Goal: Task Accomplishment & Management: Use online tool/utility

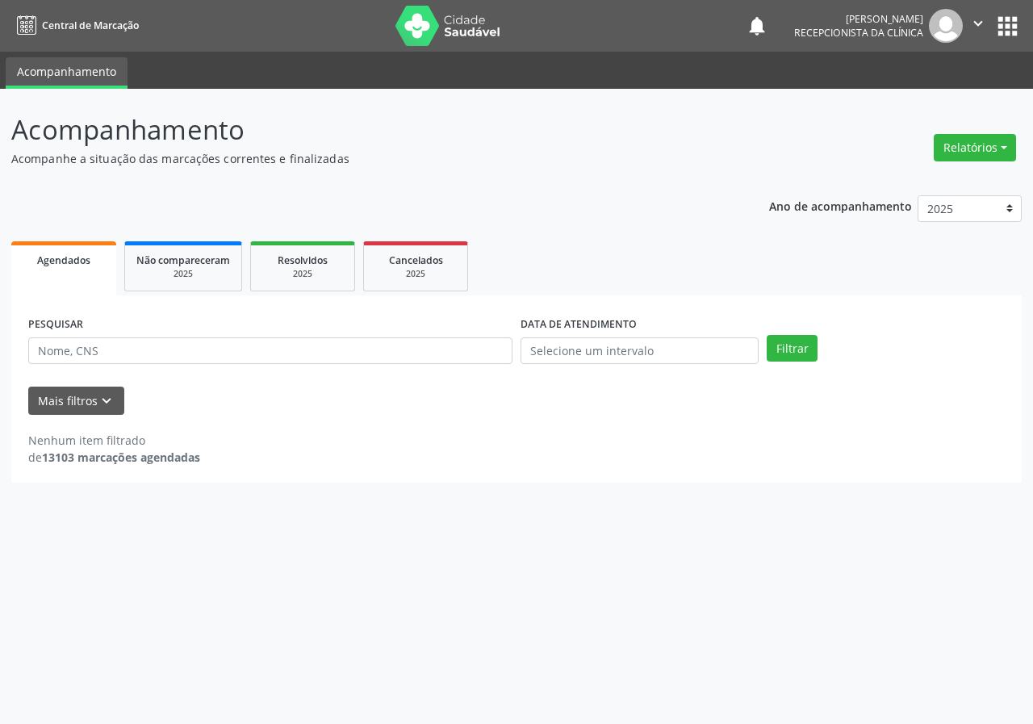
click at [147, 353] on input "text" at bounding box center [270, 350] width 484 height 27
click at [766, 335] on button "Filtrar" at bounding box center [791, 348] width 51 height 27
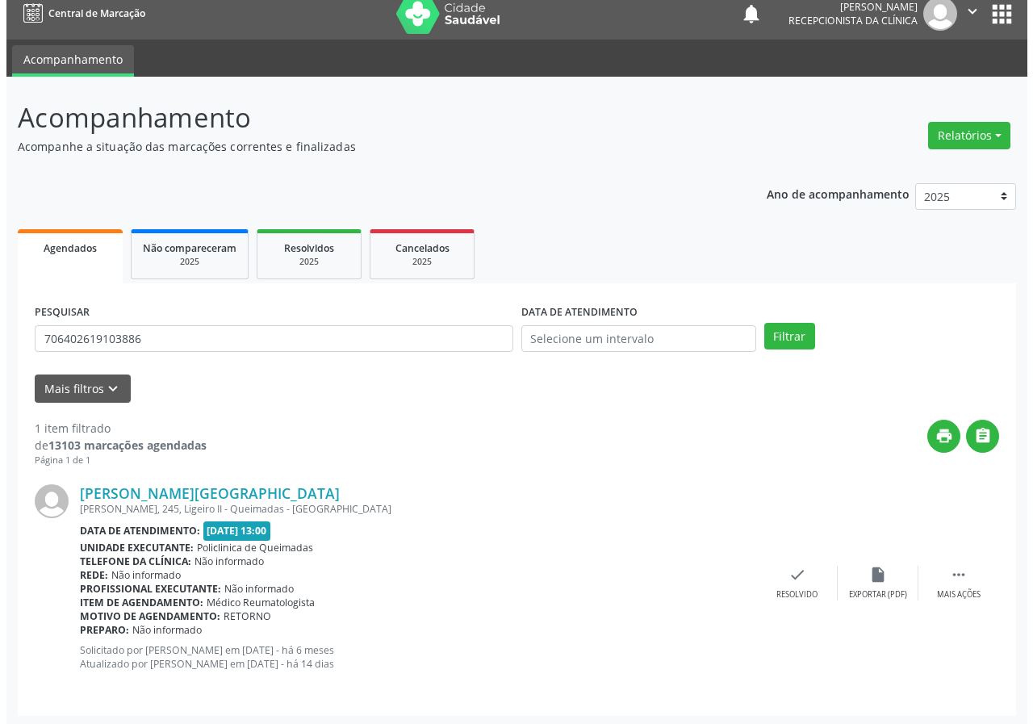
scroll to position [15, 0]
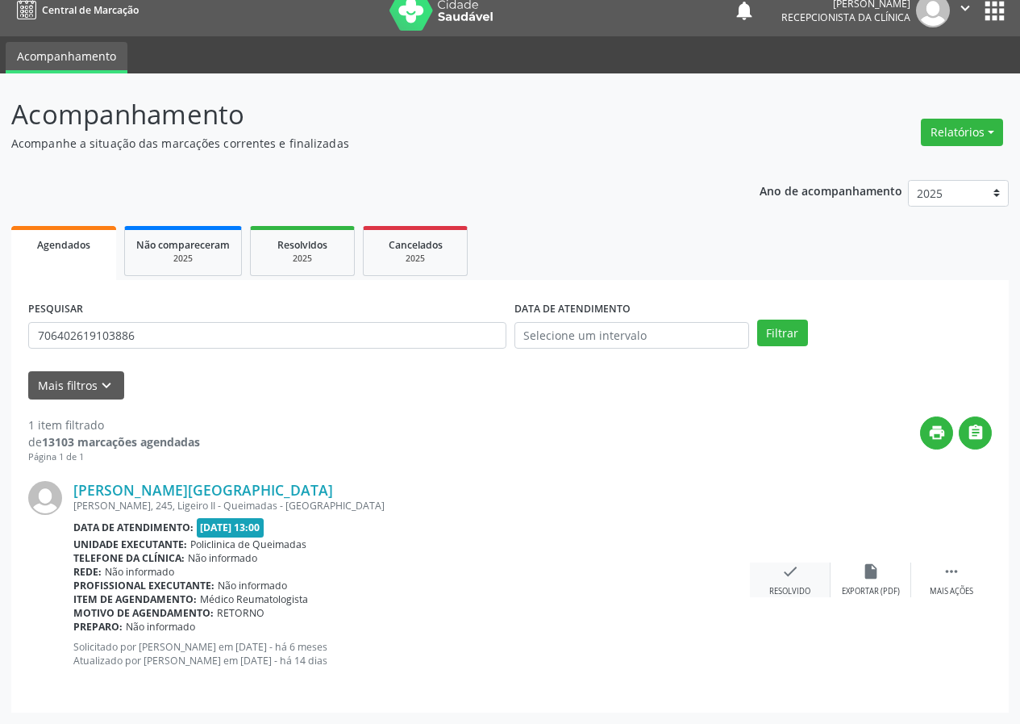
click at [778, 566] on div "check Resolvido" at bounding box center [790, 579] width 81 height 35
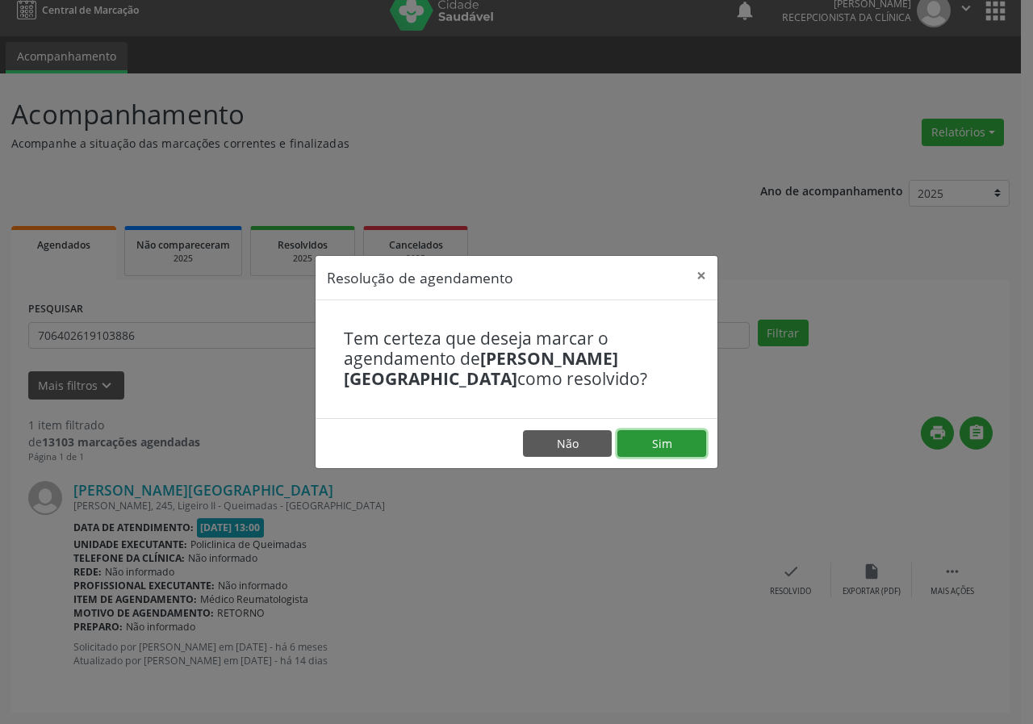
click at [658, 434] on button "Sim" at bounding box center [661, 443] width 89 height 27
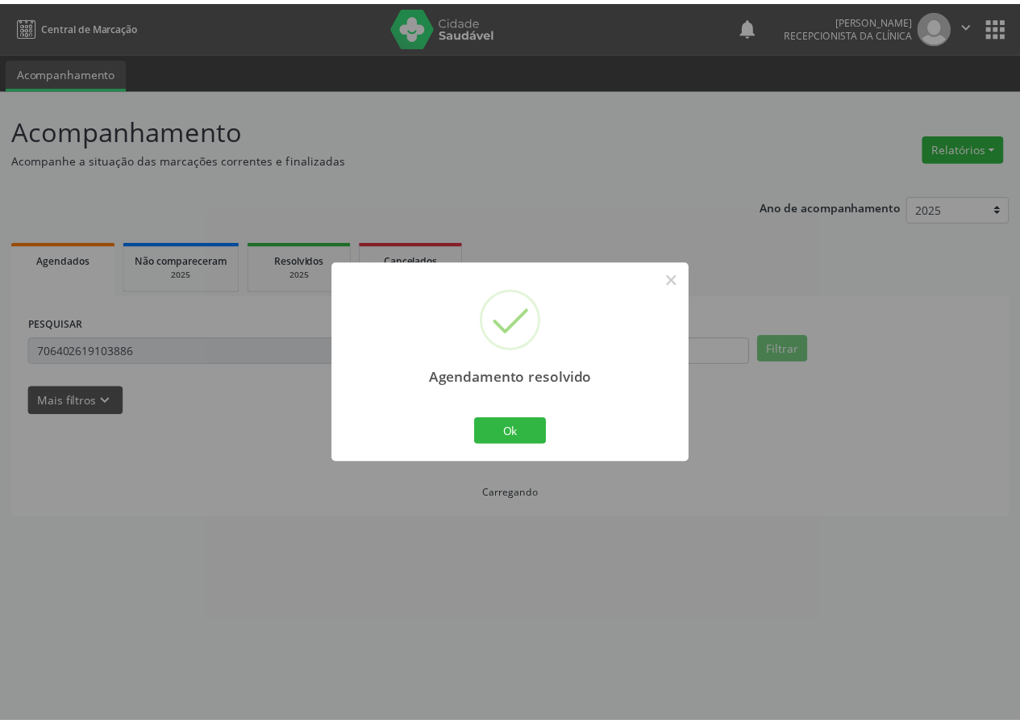
scroll to position [0, 0]
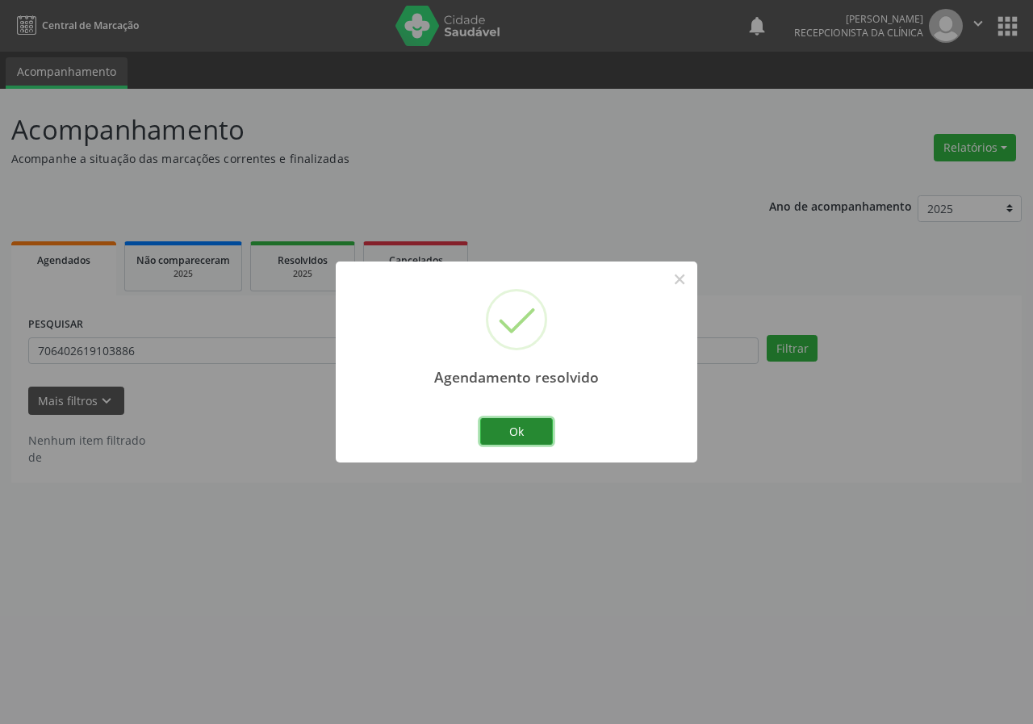
click at [495, 437] on button "Ok" at bounding box center [516, 431] width 73 height 27
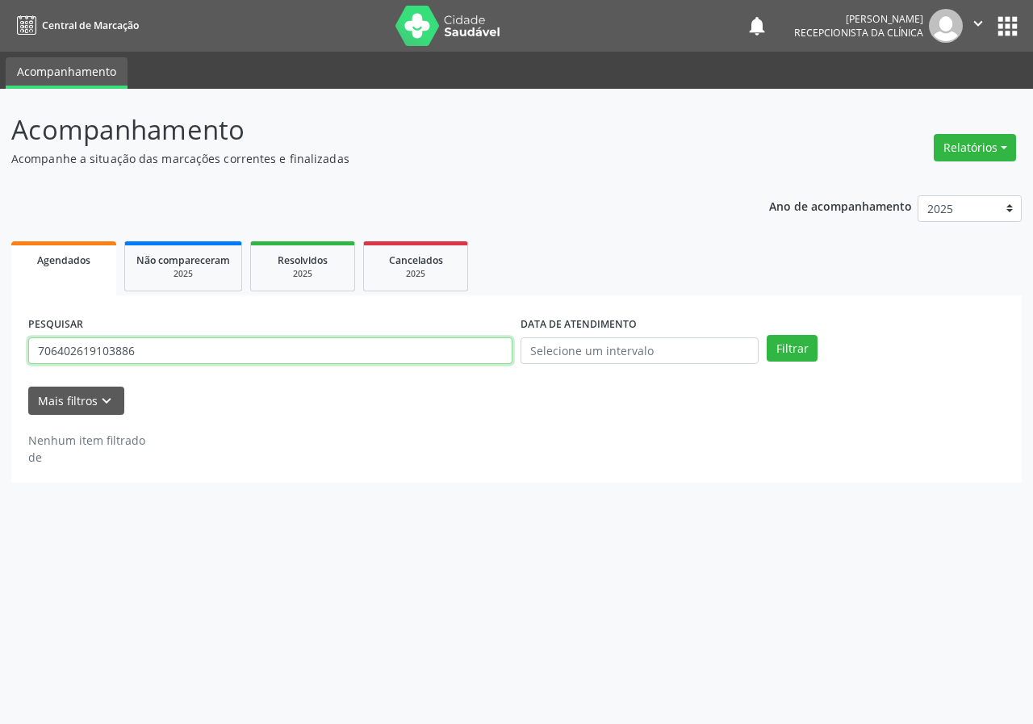
click at [210, 356] on input "706402619103886" at bounding box center [270, 350] width 484 height 27
type input "702009319829188"
click at [766, 335] on button "Filtrar" at bounding box center [791, 348] width 51 height 27
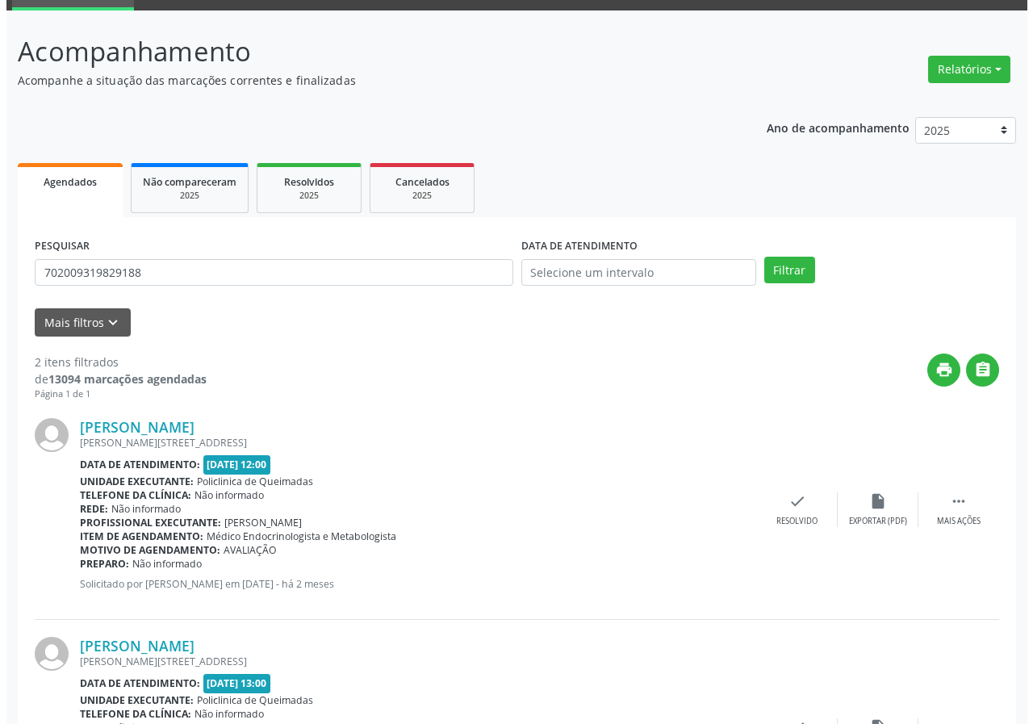
scroll to position [234, 0]
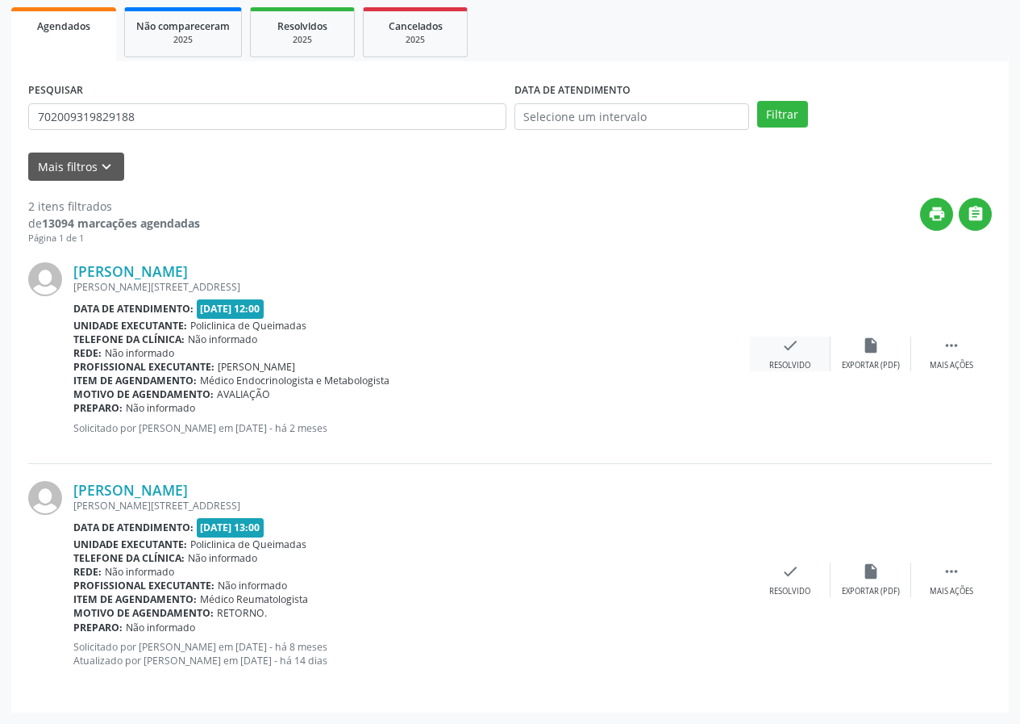
click at [798, 351] on icon "check" at bounding box center [791, 345] width 18 height 18
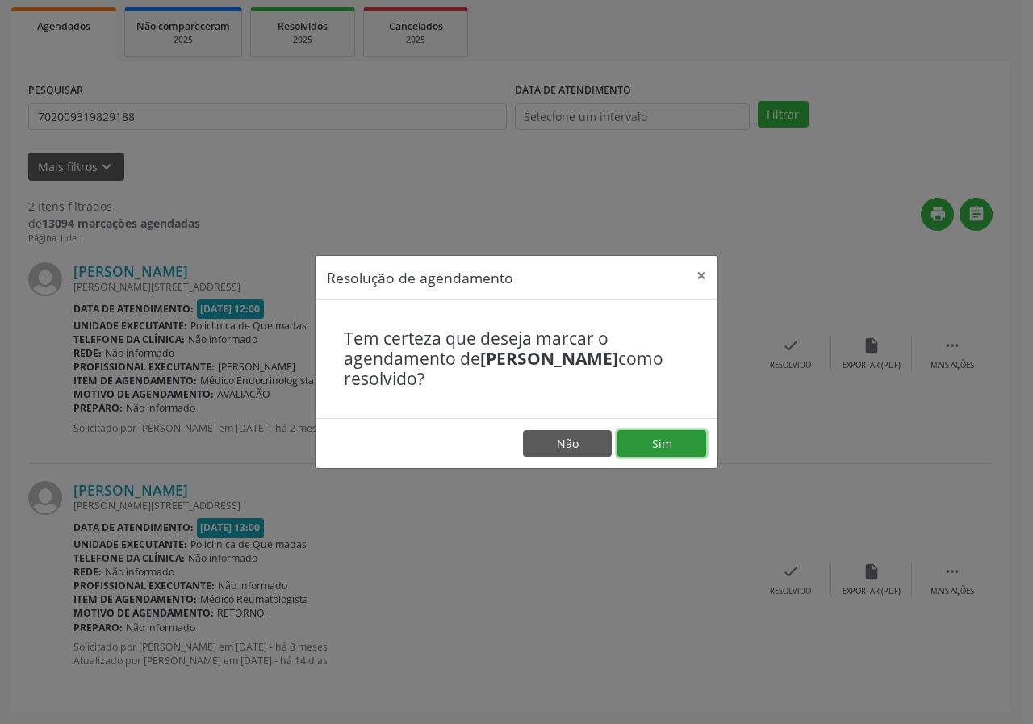
click at [674, 453] on button "Sim" at bounding box center [661, 443] width 89 height 27
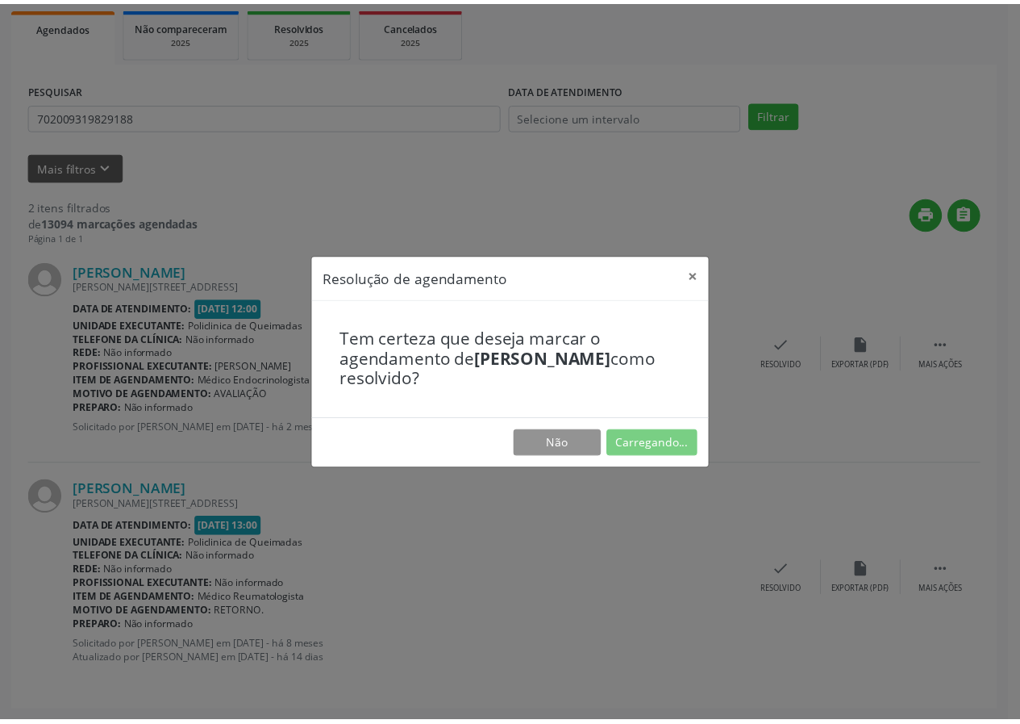
scroll to position [0, 0]
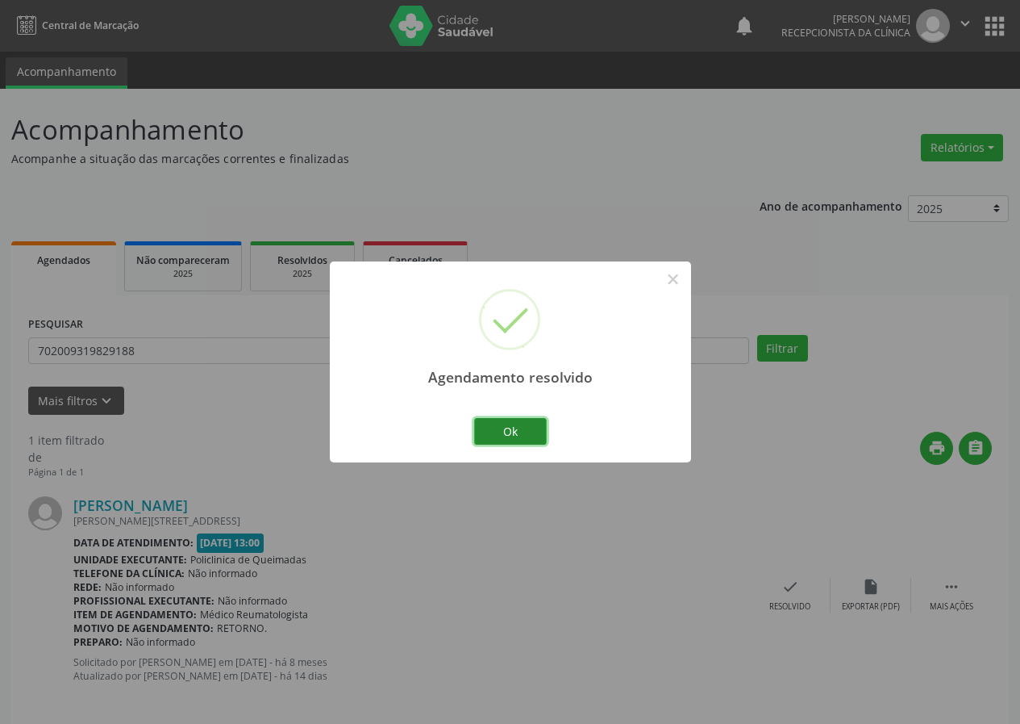
click at [505, 436] on button "Ok" at bounding box center [510, 431] width 73 height 27
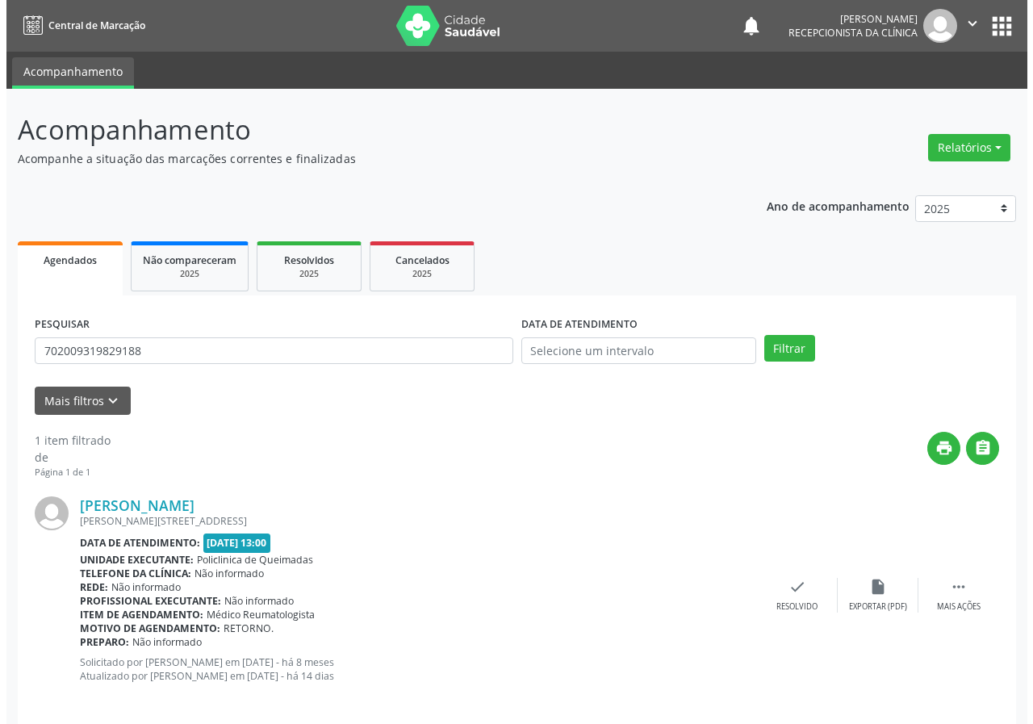
scroll to position [15, 0]
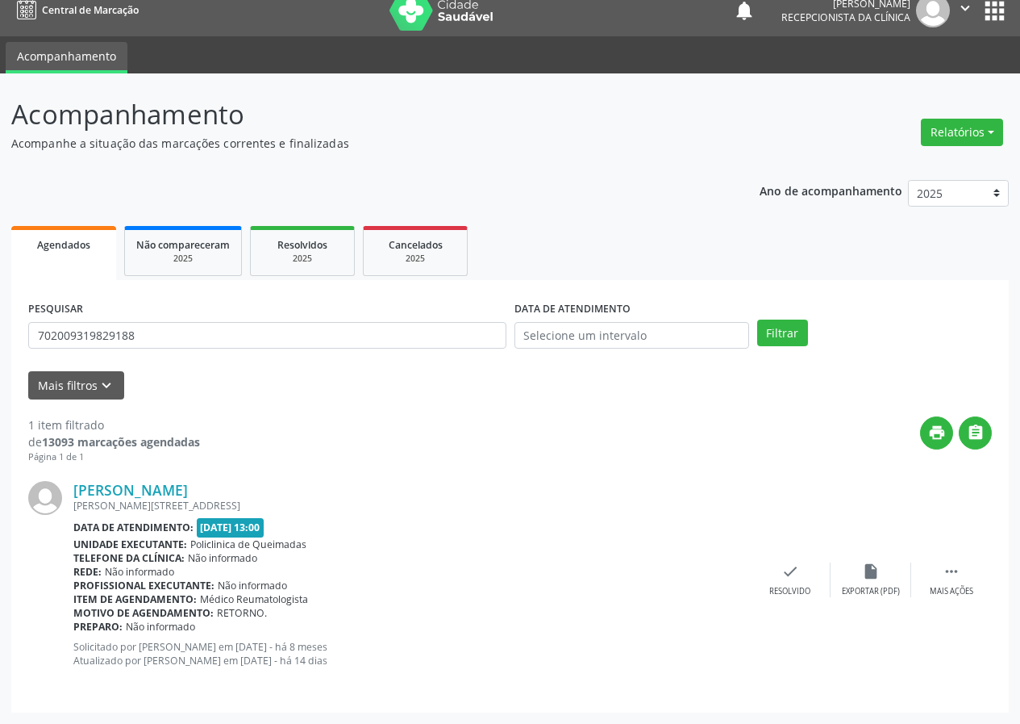
click at [788, 561] on div "[PERSON_NAME] [PERSON_NAME][STREET_ADDRESS] Data de atendimento: [DATE] 13:00 U…" at bounding box center [510, 580] width 964 height 232
click at [785, 563] on icon "check" at bounding box center [791, 571] width 18 height 18
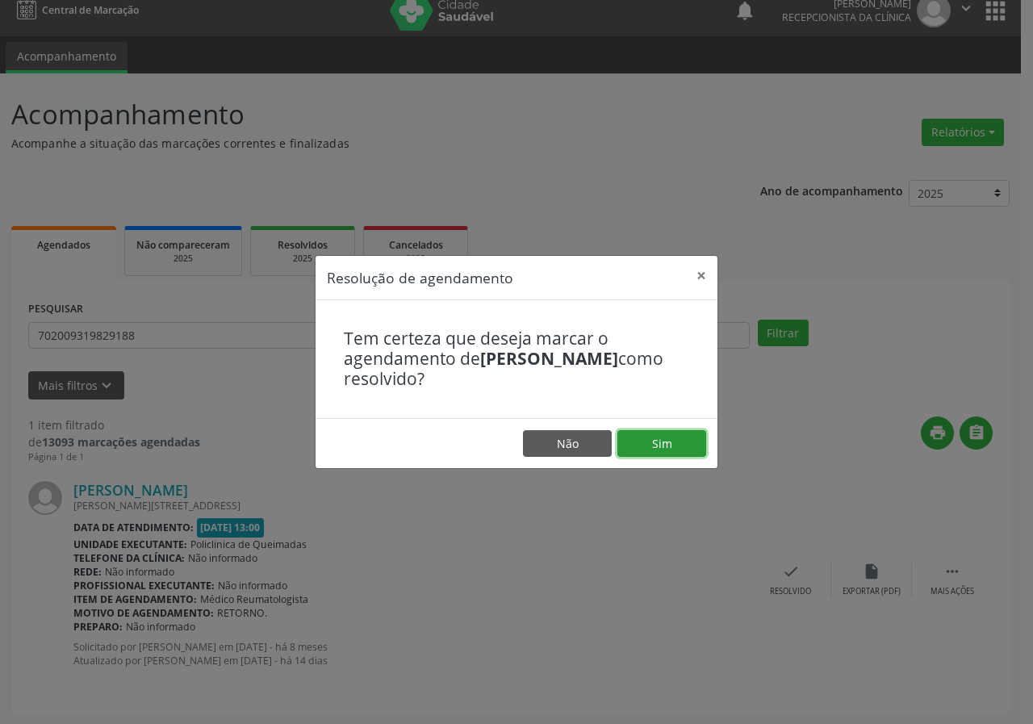
click at [699, 436] on button "Sim" at bounding box center [661, 443] width 89 height 27
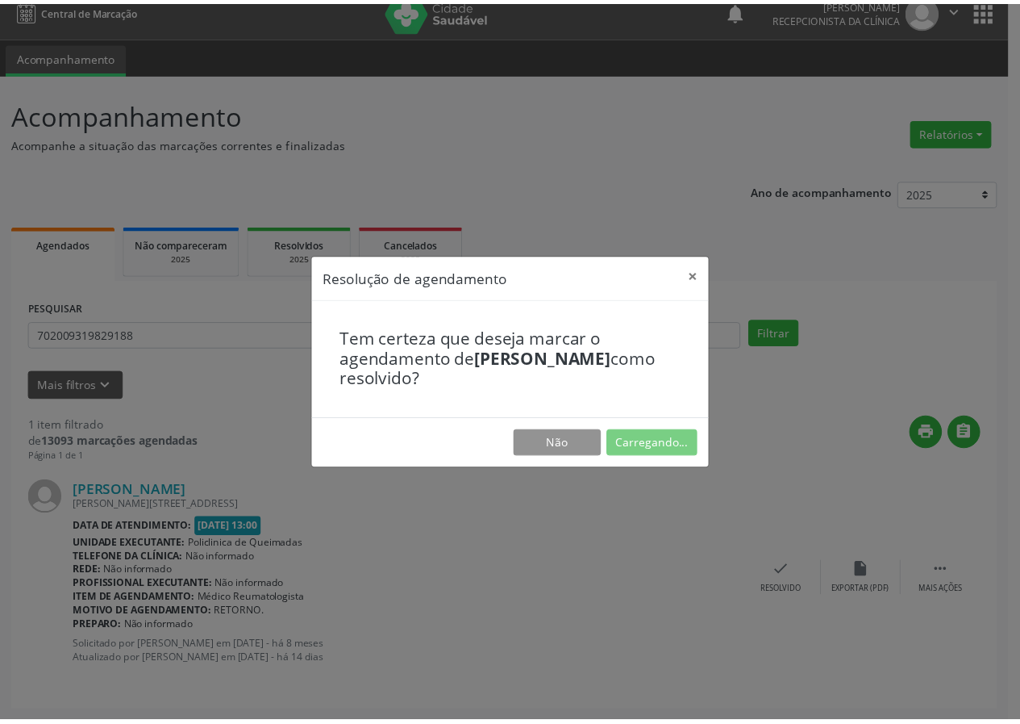
scroll to position [0, 0]
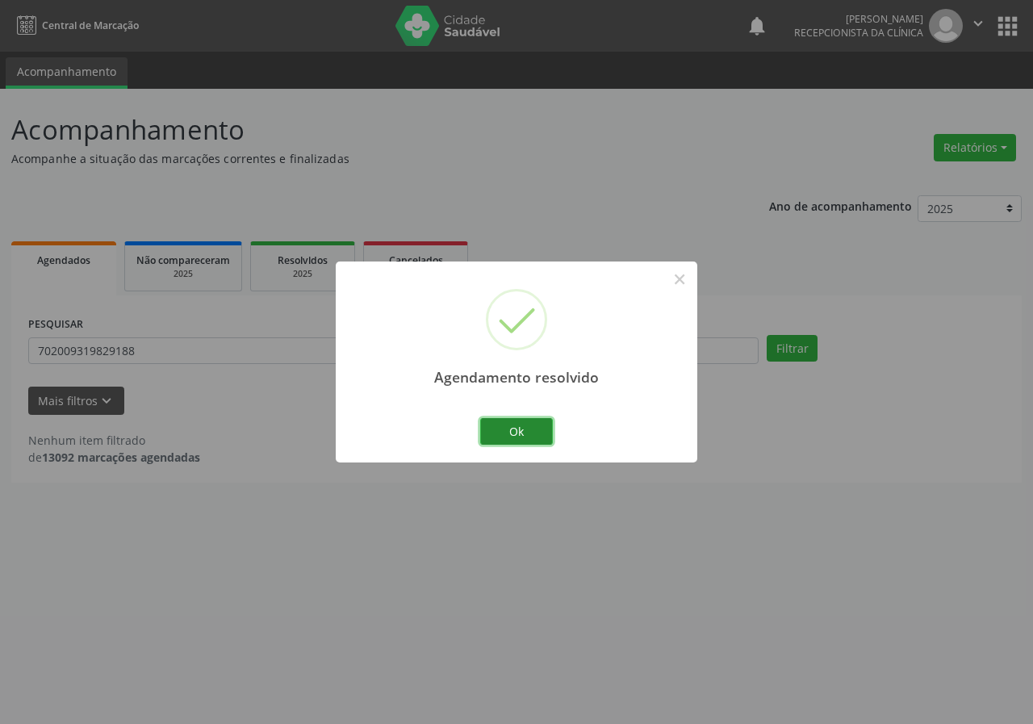
click at [520, 423] on button "Ok" at bounding box center [516, 431] width 73 height 27
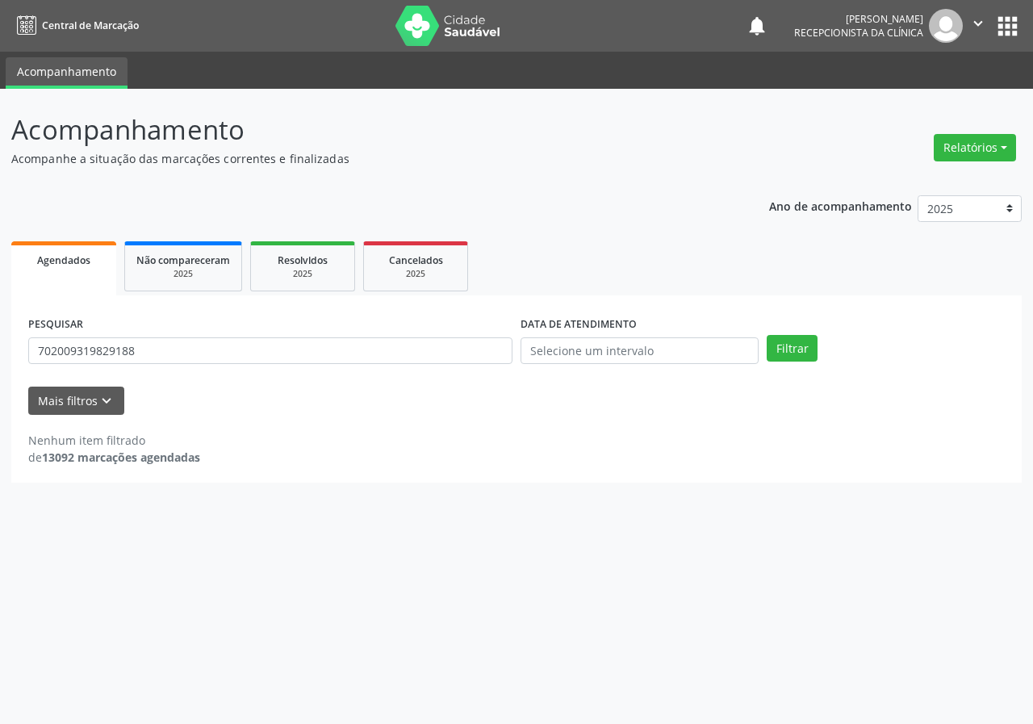
click at [346, 368] on div "PESQUISAR 702009319829188" at bounding box center [270, 343] width 492 height 63
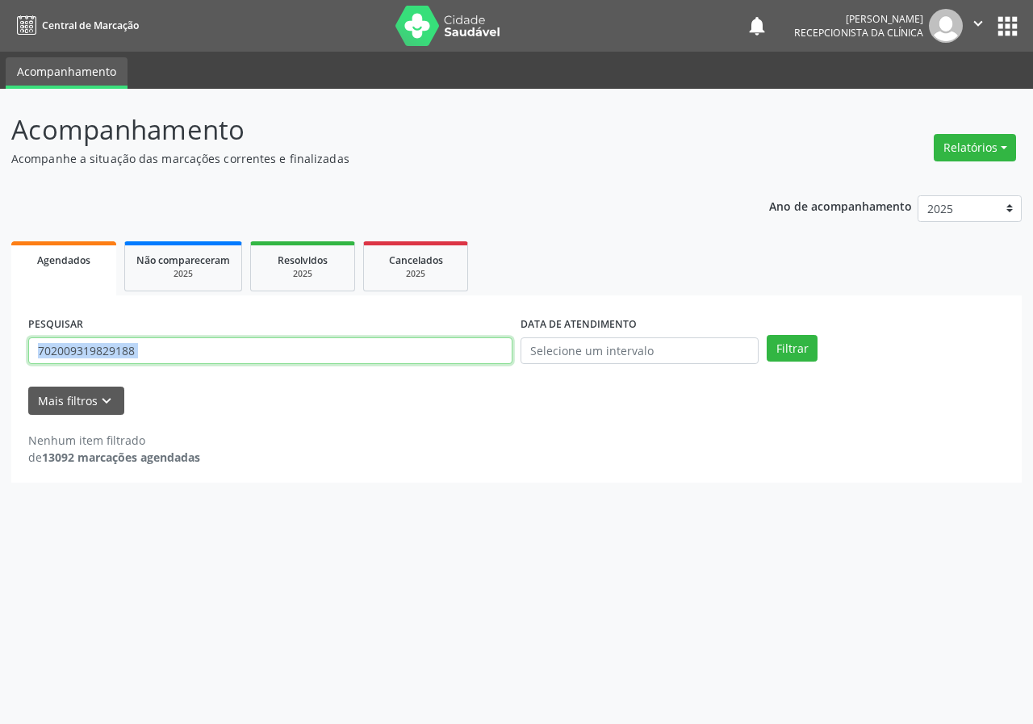
click at [295, 355] on input "702009319829188" at bounding box center [270, 350] width 484 height 27
click at [293, 353] on input "702009319829188" at bounding box center [270, 350] width 484 height 27
click at [236, 371] on div "PESQUISAR 702009319829188" at bounding box center [270, 343] width 492 height 63
click at [236, 369] on div "PESQUISAR 702009319829188" at bounding box center [270, 343] width 492 height 63
click at [236, 361] on input "702009319829188" at bounding box center [270, 350] width 484 height 27
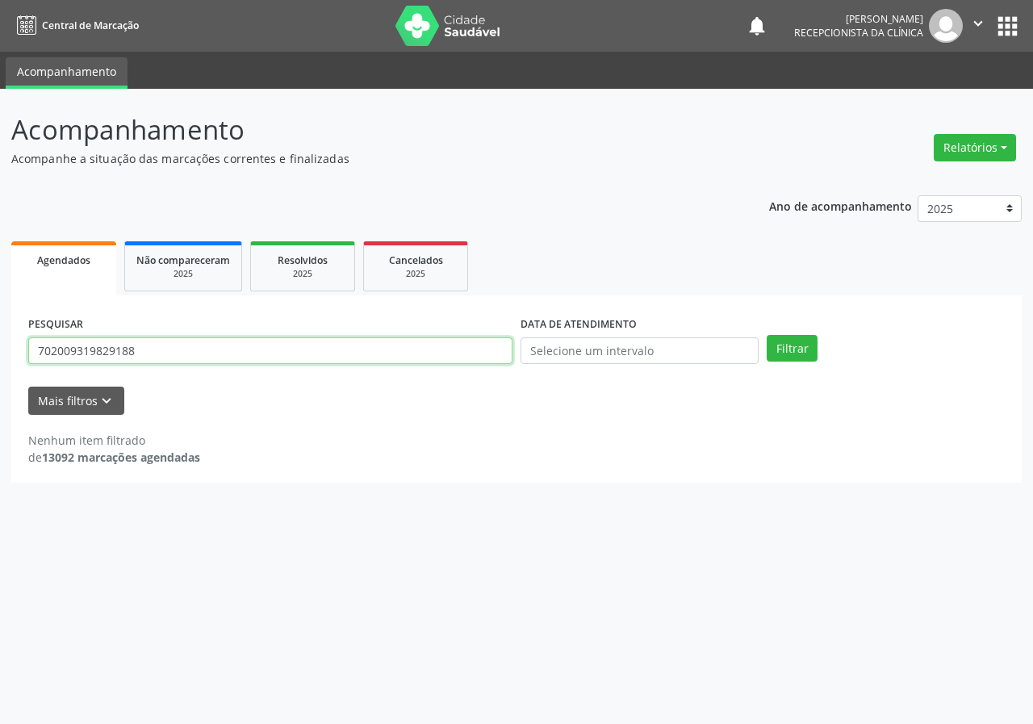
click at [236, 361] on input "702009319829188" at bounding box center [270, 350] width 484 height 27
click at [766, 335] on button "Filtrar" at bounding box center [791, 348] width 51 height 27
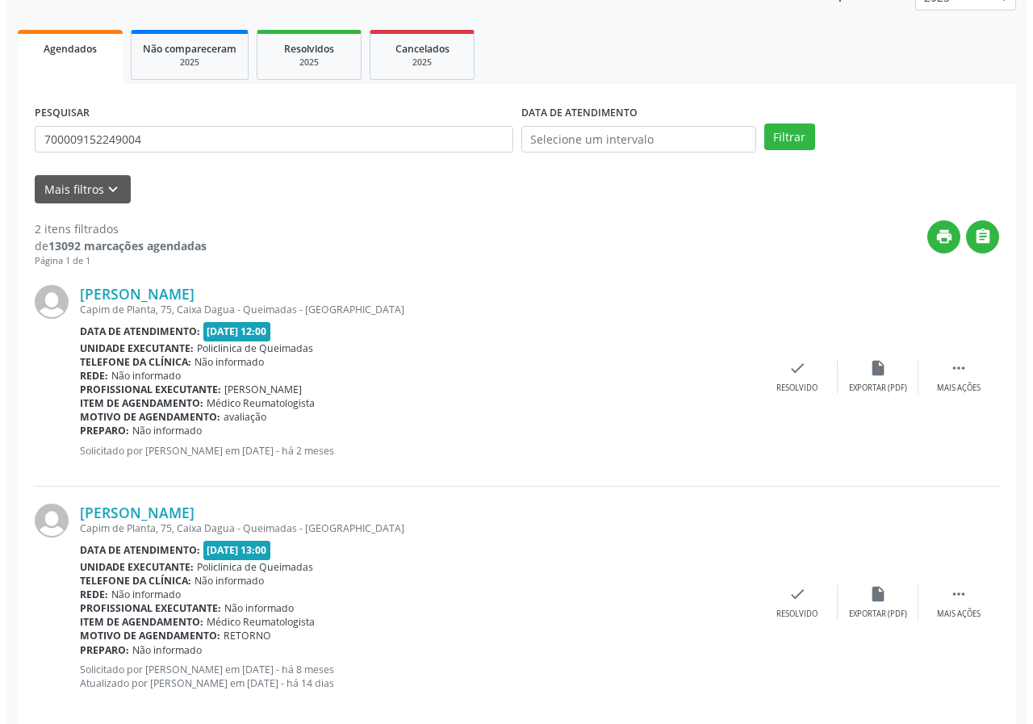
scroll to position [234, 0]
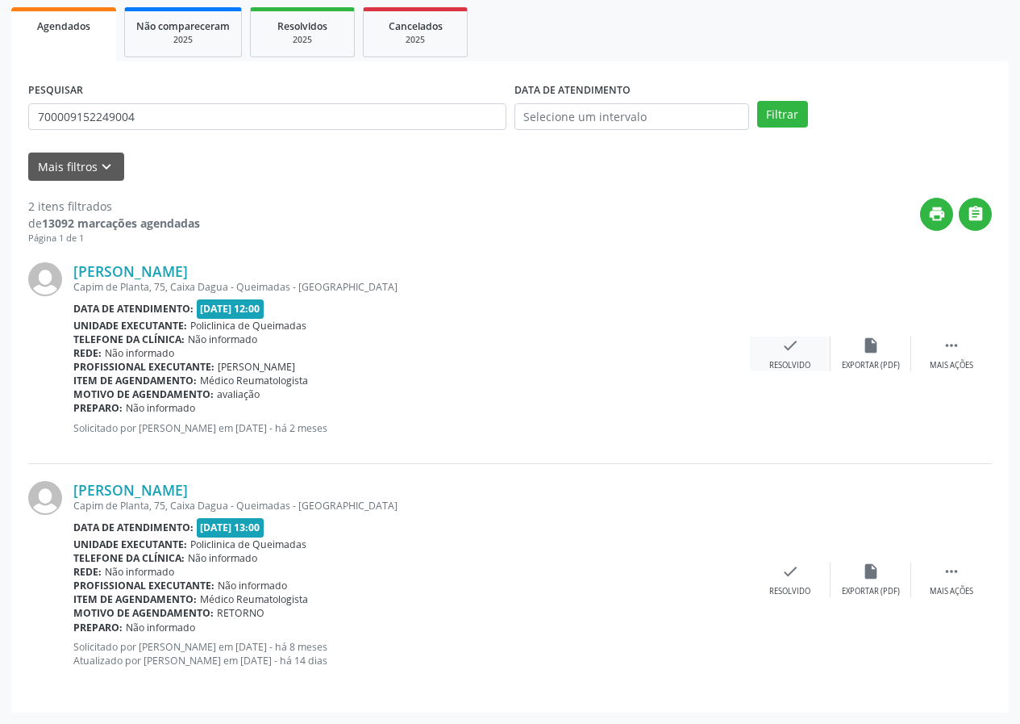
click at [782, 353] on icon "check" at bounding box center [791, 345] width 18 height 18
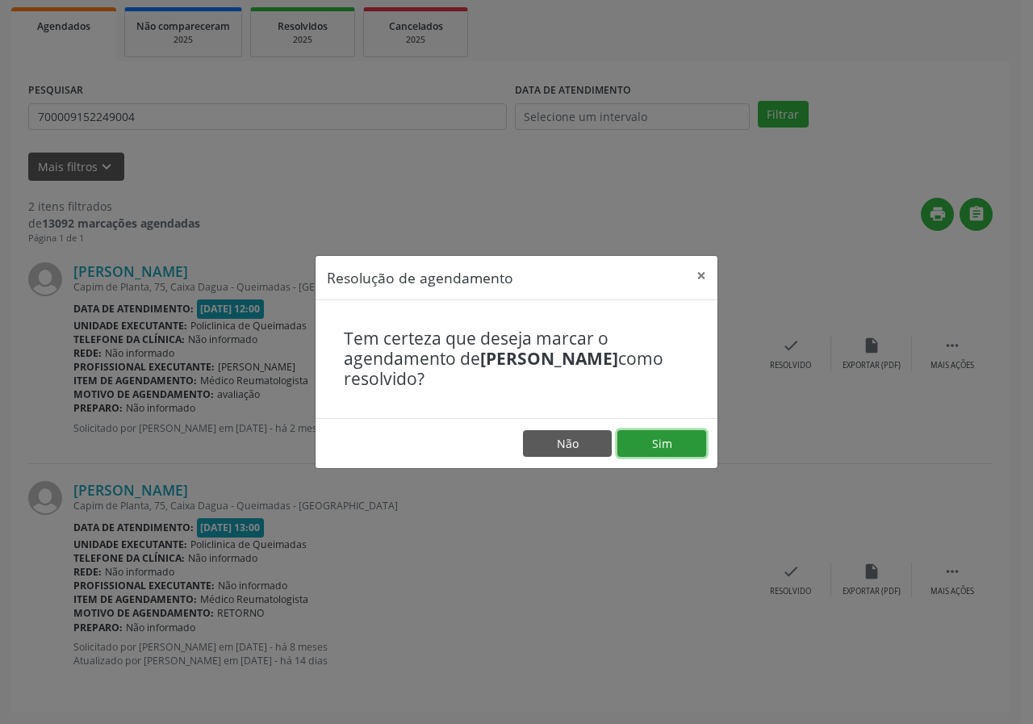
click at [690, 457] on button "Sim" at bounding box center [661, 443] width 89 height 27
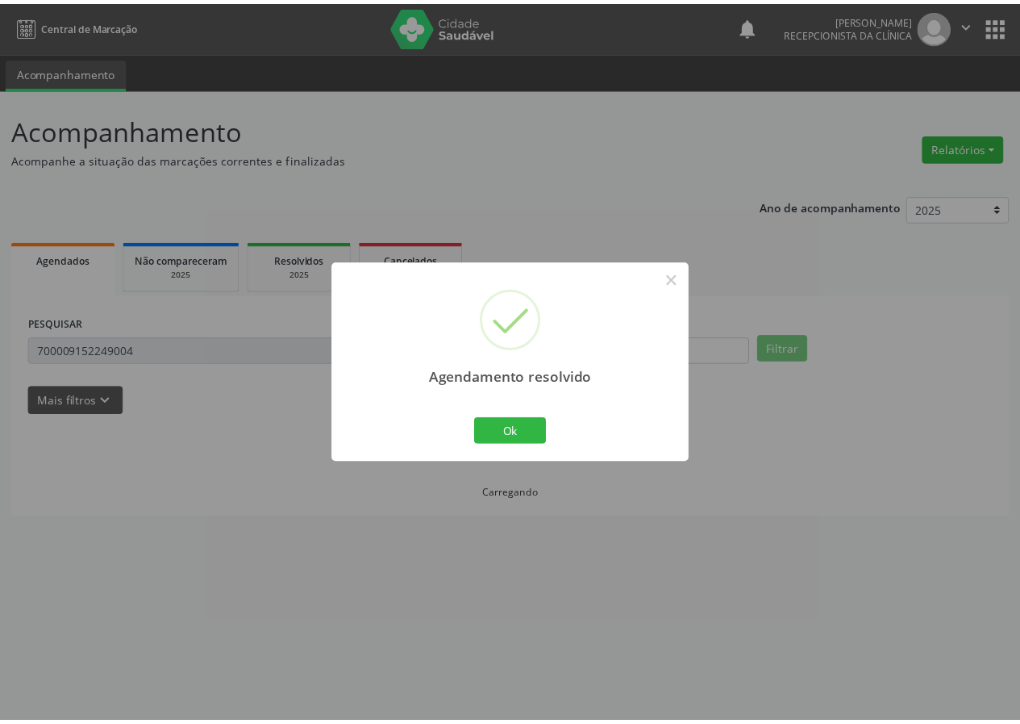
scroll to position [0, 0]
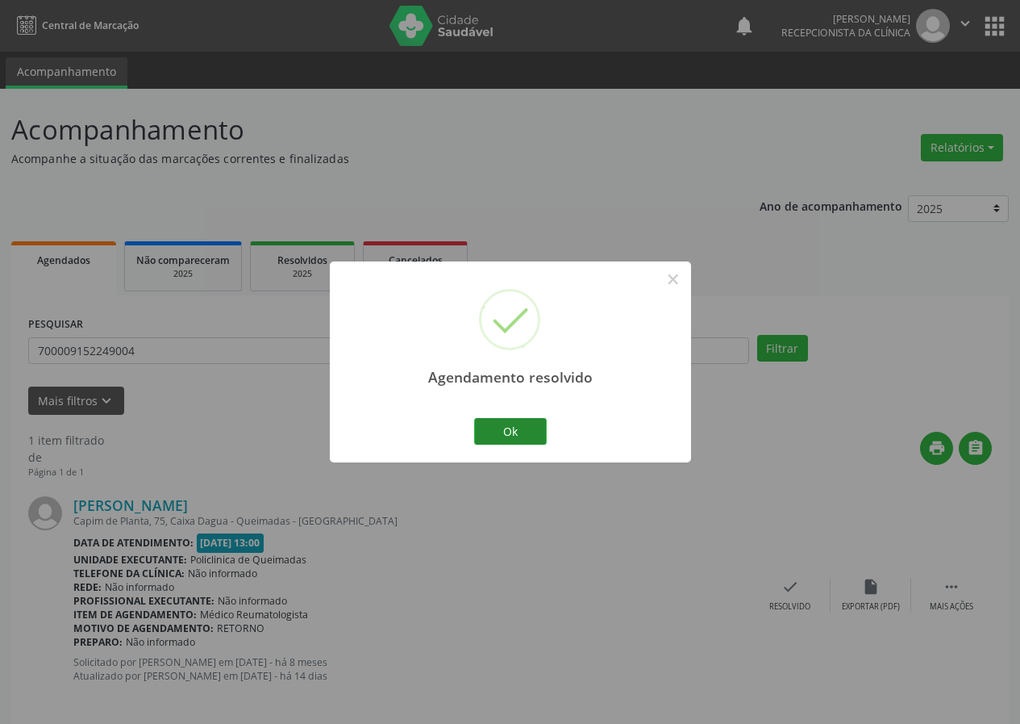
click at [549, 429] on div "Ok Cancel" at bounding box center [510, 431] width 80 height 34
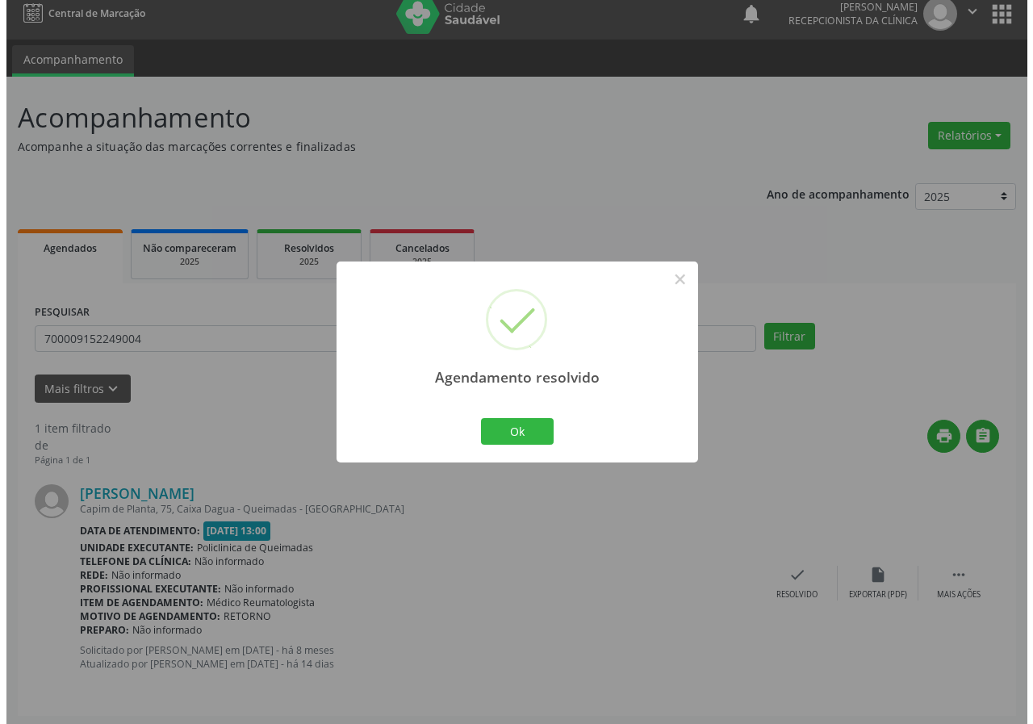
scroll to position [15, 0]
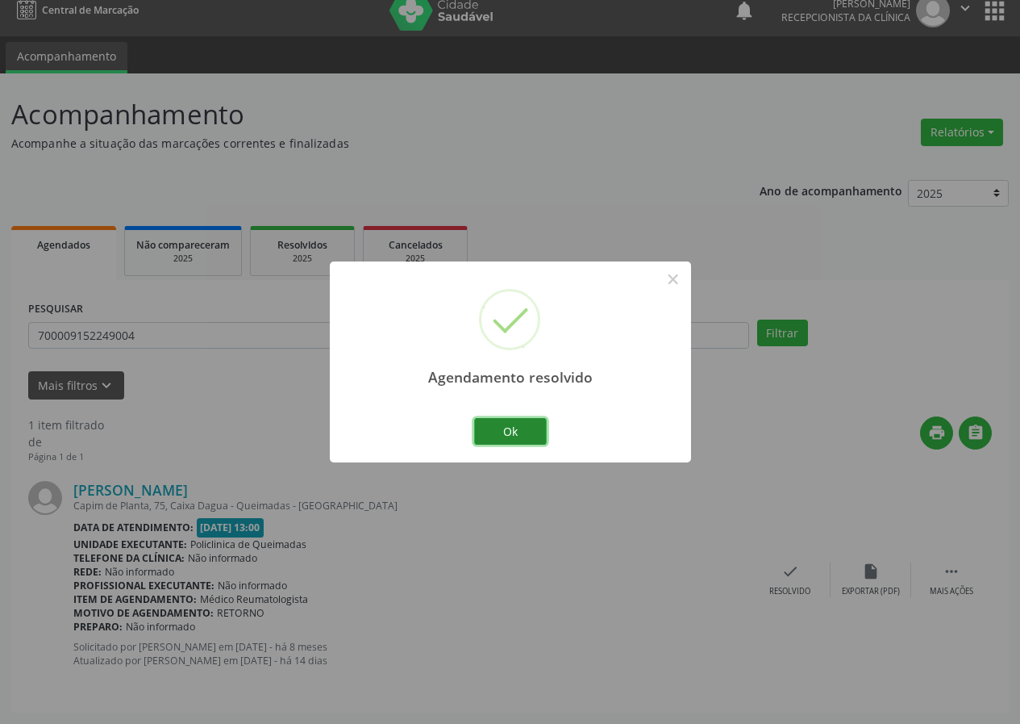
click at [527, 435] on button "Ok" at bounding box center [510, 431] width 73 height 27
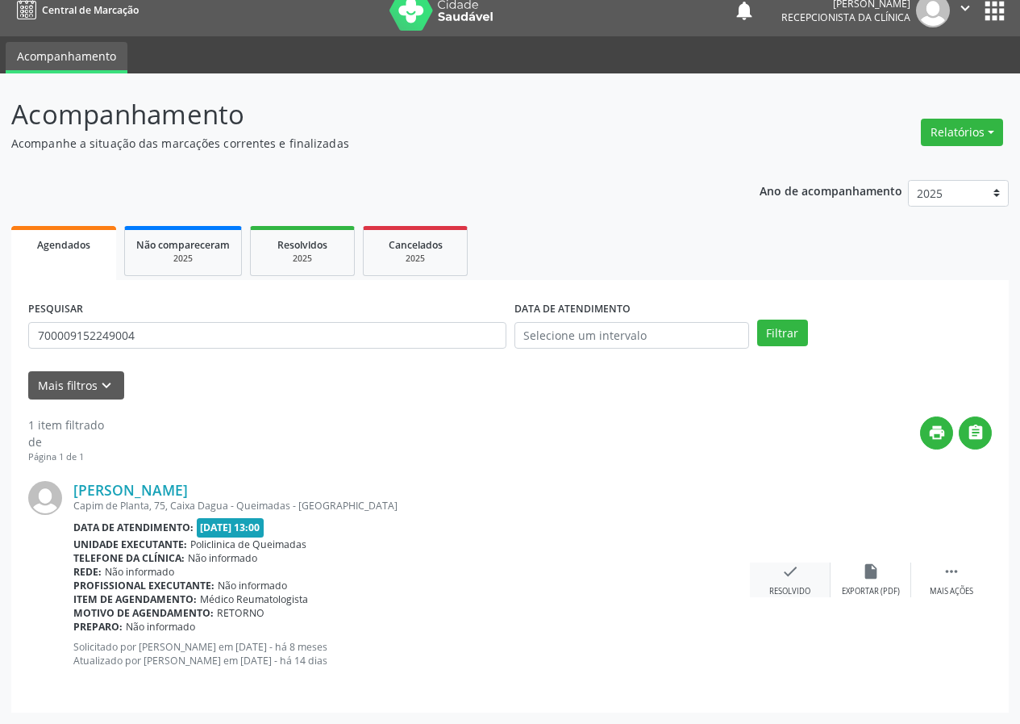
click at [795, 583] on div "check Resolvido" at bounding box center [790, 579] width 81 height 35
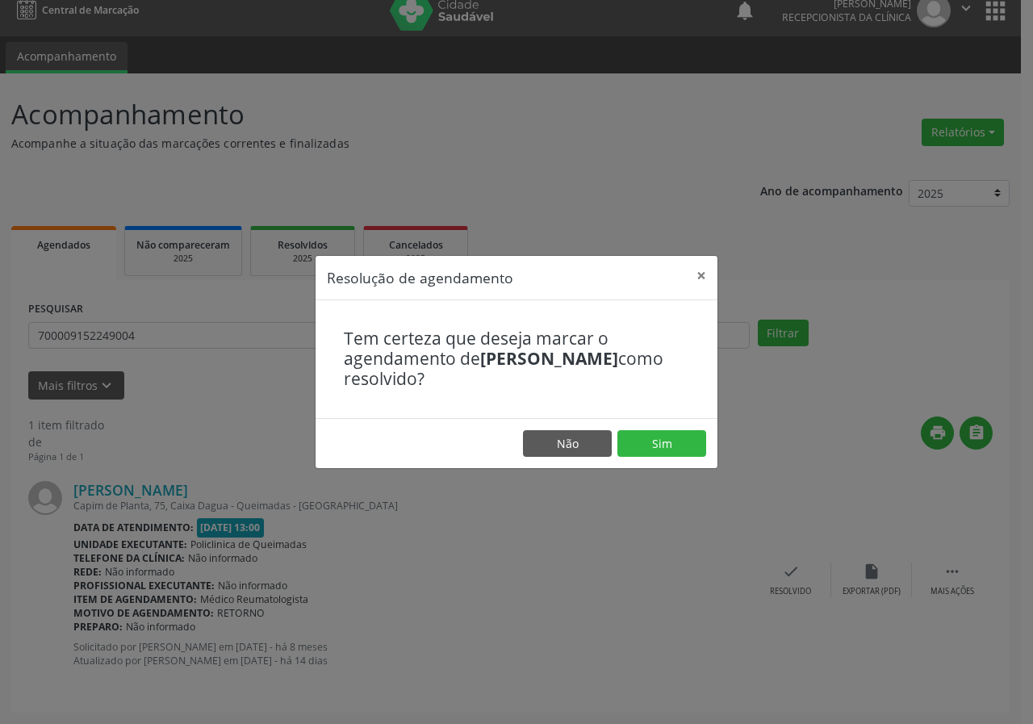
click at [653, 428] on footer "Não Sim" at bounding box center [516, 443] width 402 height 51
click at [649, 430] on button "Sim" at bounding box center [661, 443] width 89 height 27
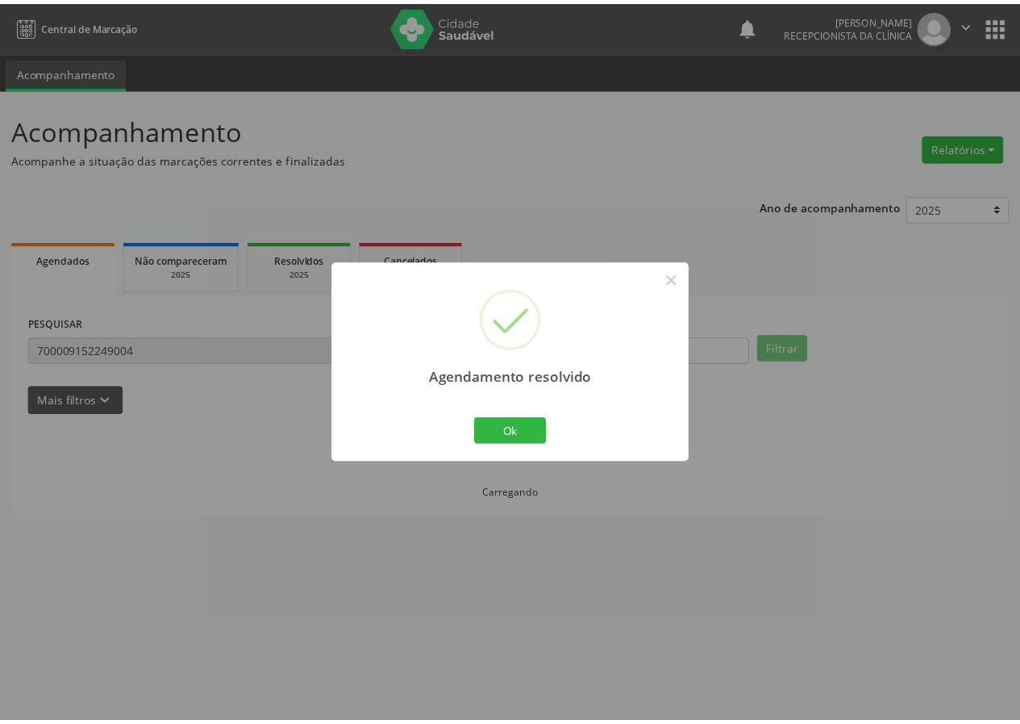
scroll to position [0, 0]
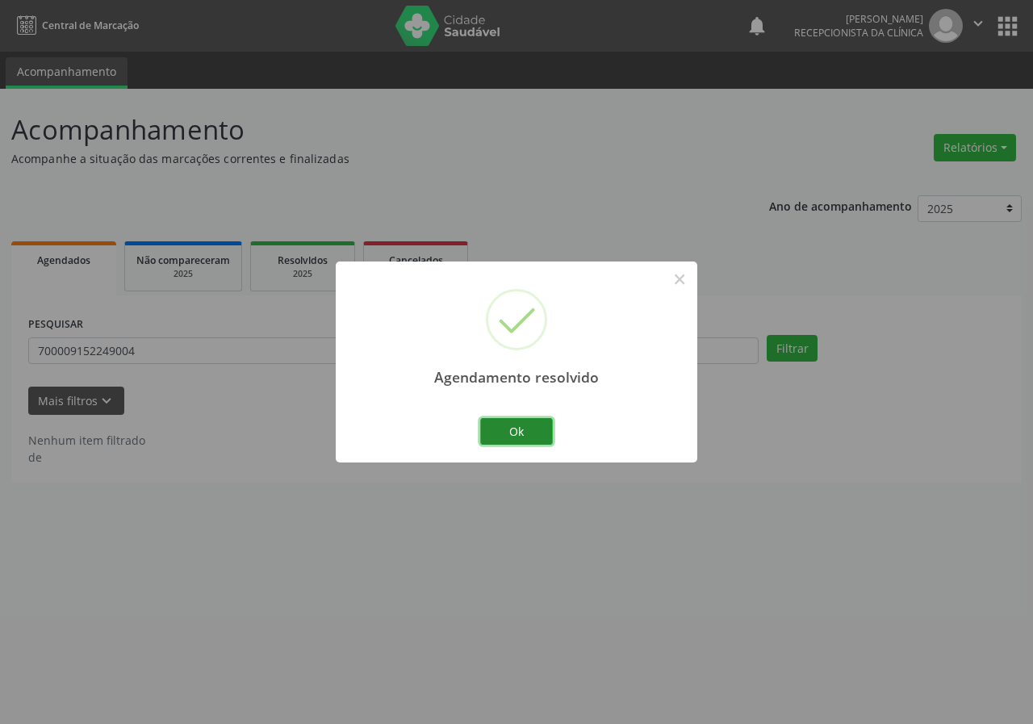
click at [537, 439] on button "Ok" at bounding box center [516, 431] width 73 height 27
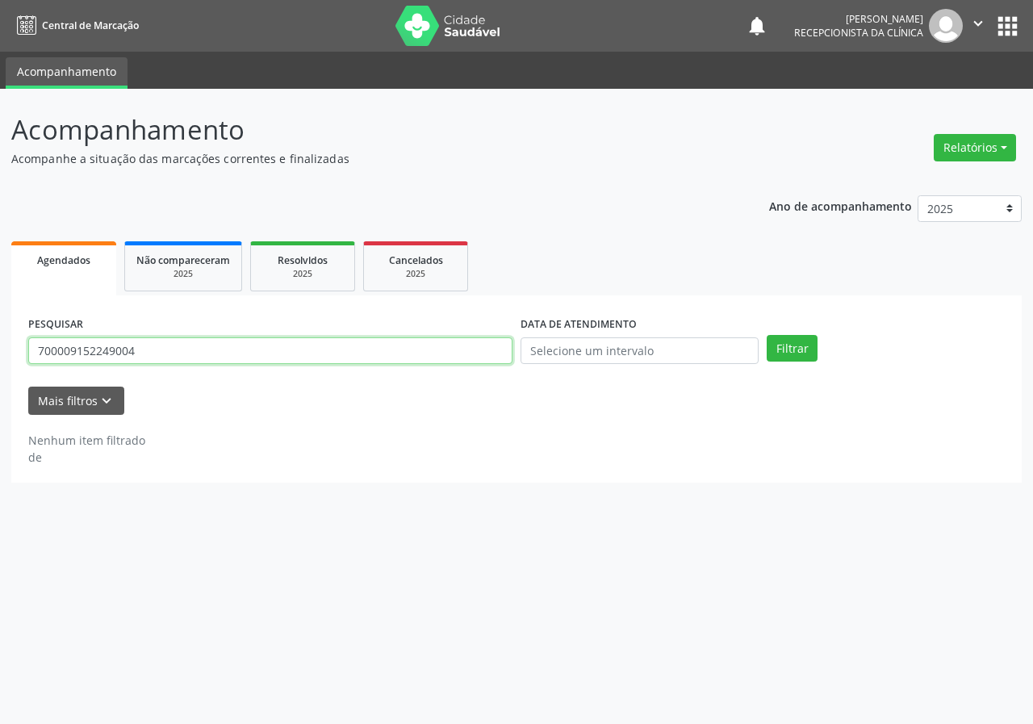
click at [382, 347] on input "700009152249004" at bounding box center [270, 350] width 484 height 27
click at [766, 335] on button "Filtrar" at bounding box center [791, 348] width 51 height 27
click at [177, 349] on input "703106373137560" at bounding box center [270, 350] width 484 height 27
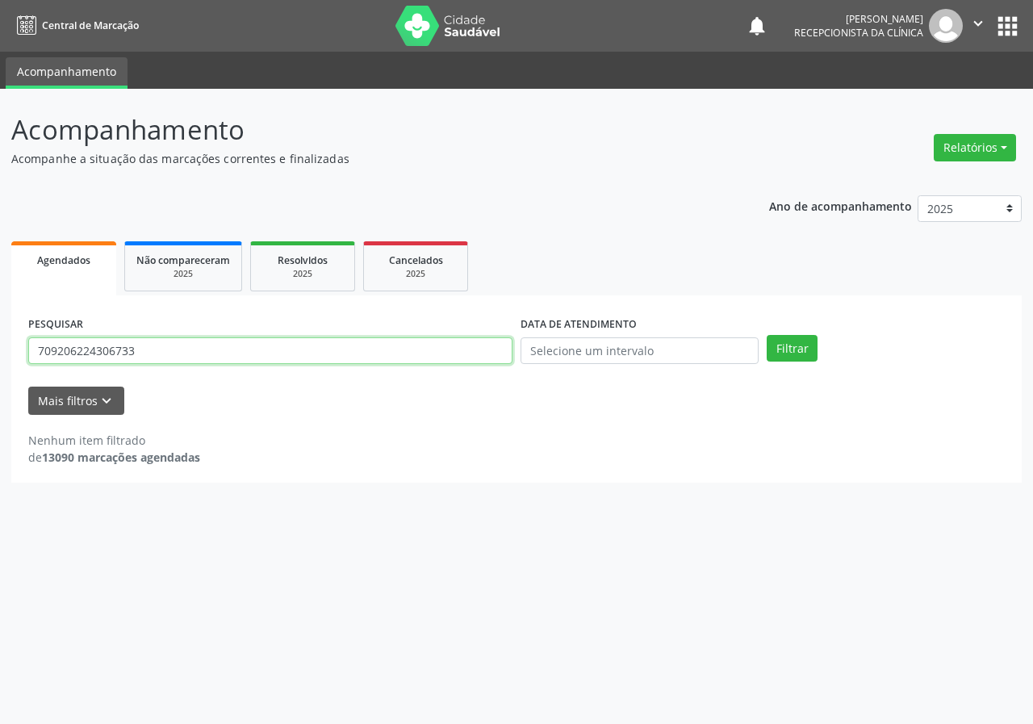
type input "709206224306733"
click at [766, 335] on button "Filtrar" at bounding box center [791, 348] width 51 height 27
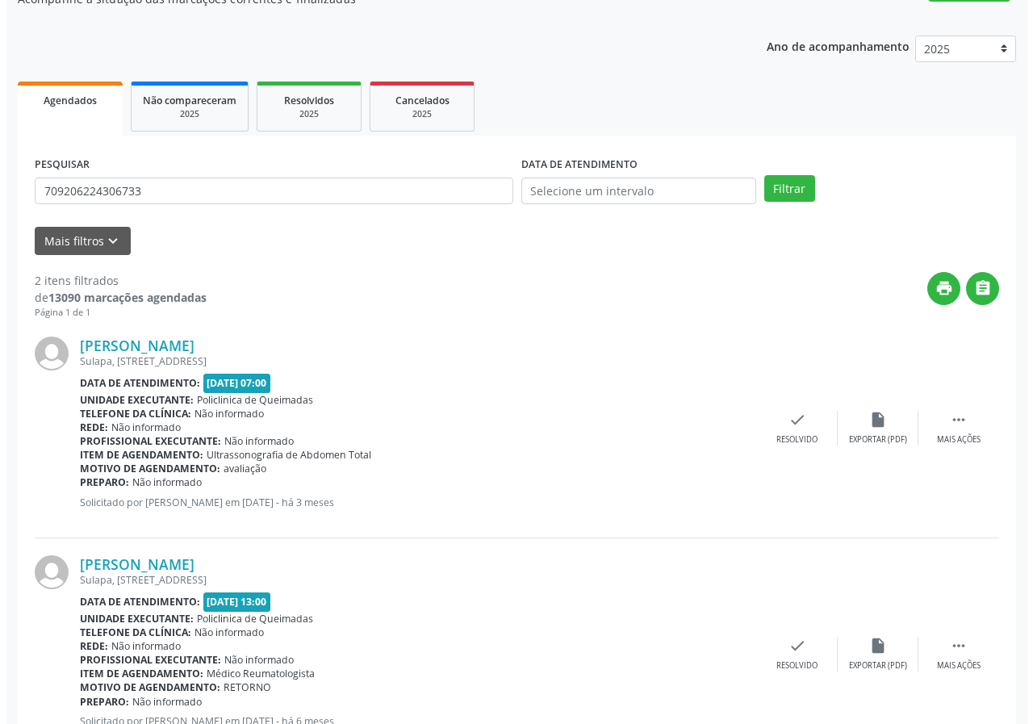
scroll to position [234, 0]
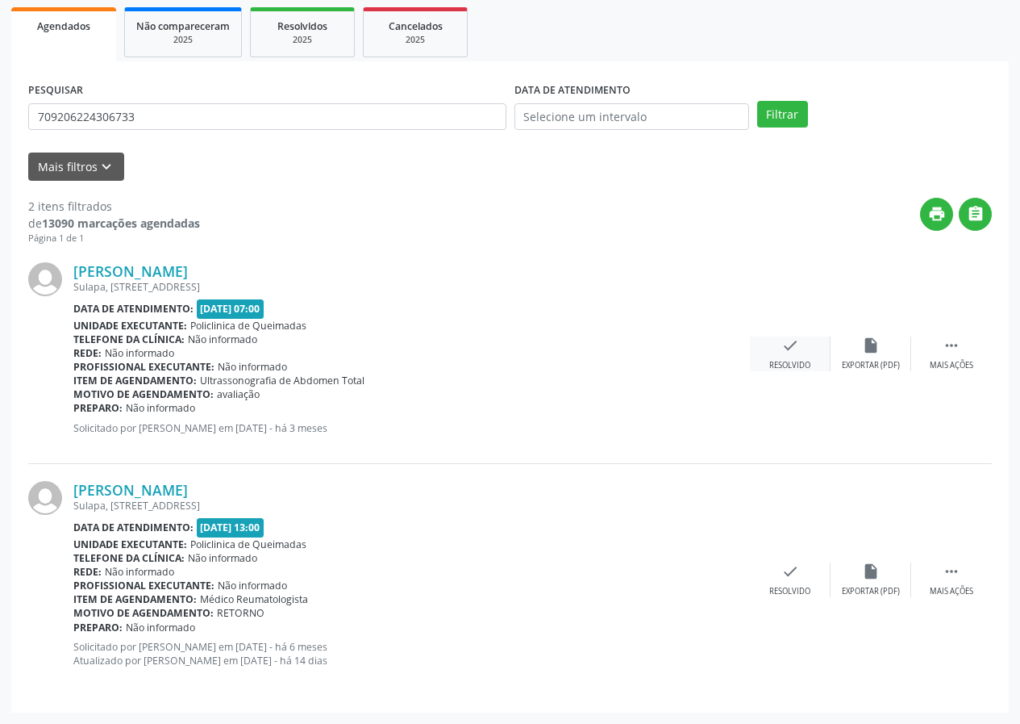
click at [785, 353] on icon "check" at bounding box center [791, 345] width 18 height 18
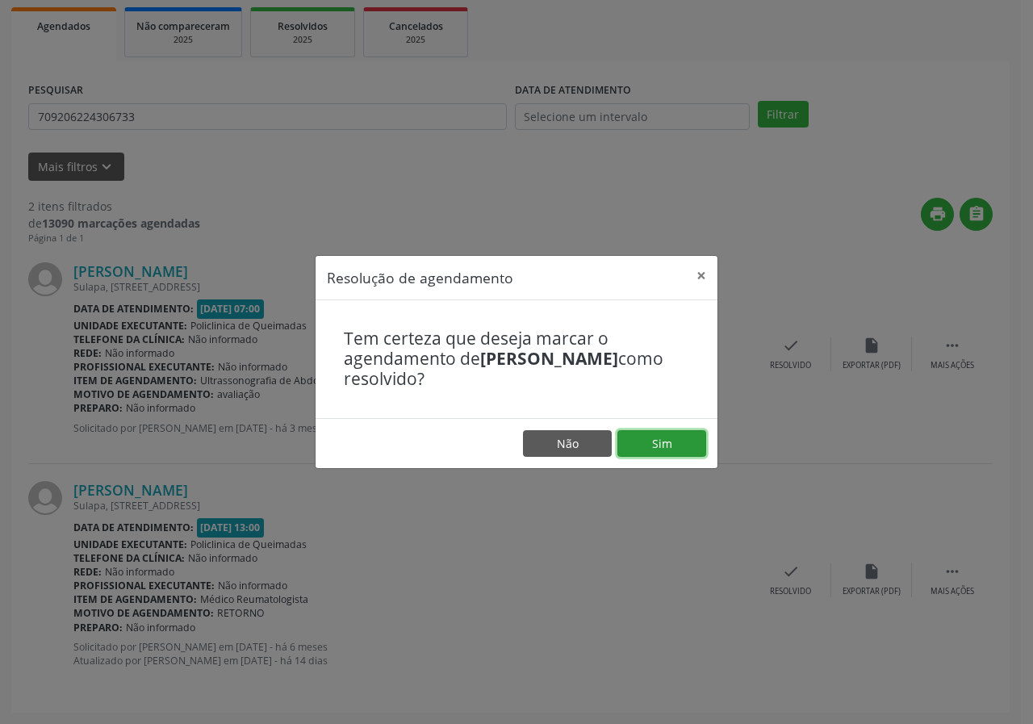
click at [657, 449] on button "Sim" at bounding box center [661, 443] width 89 height 27
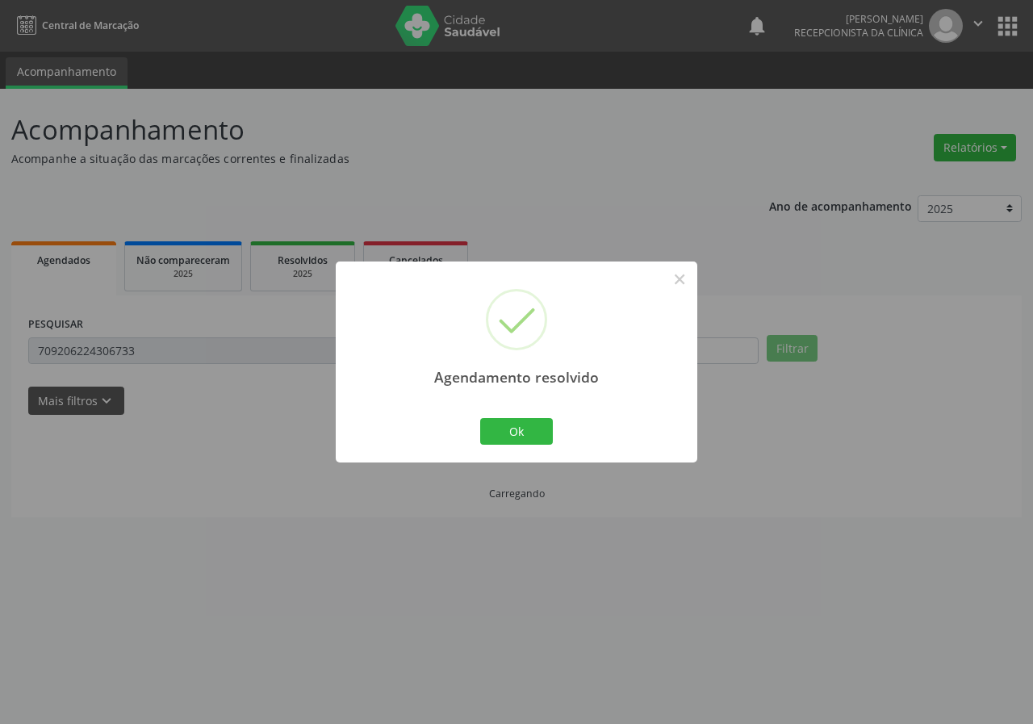
scroll to position [0, 0]
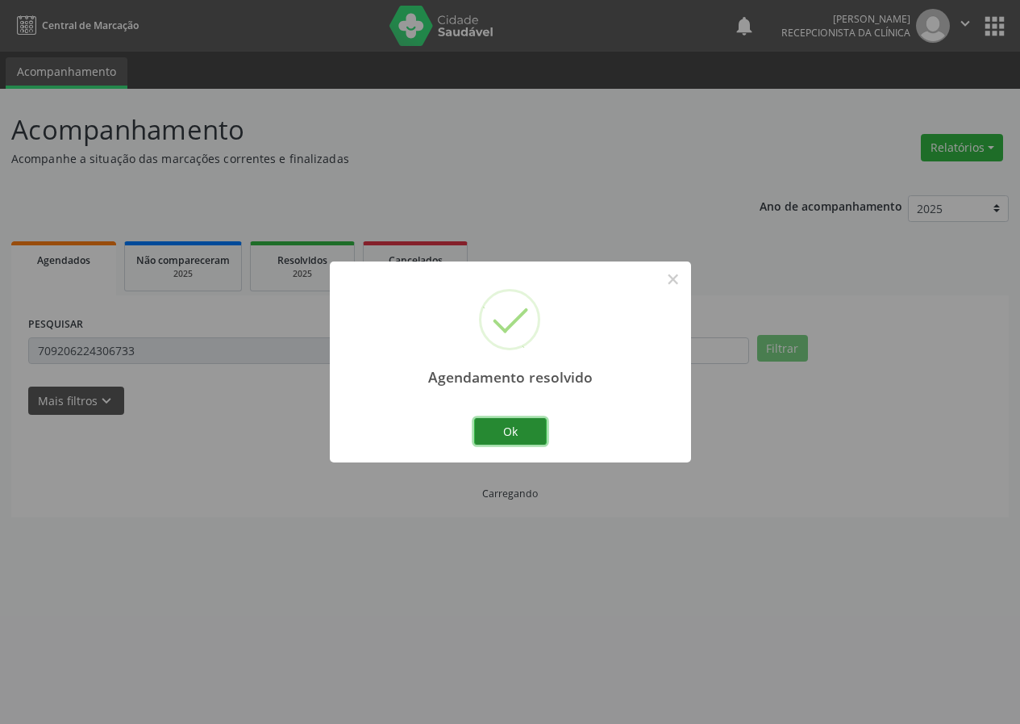
click at [528, 441] on button "Ok" at bounding box center [510, 431] width 73 height 27
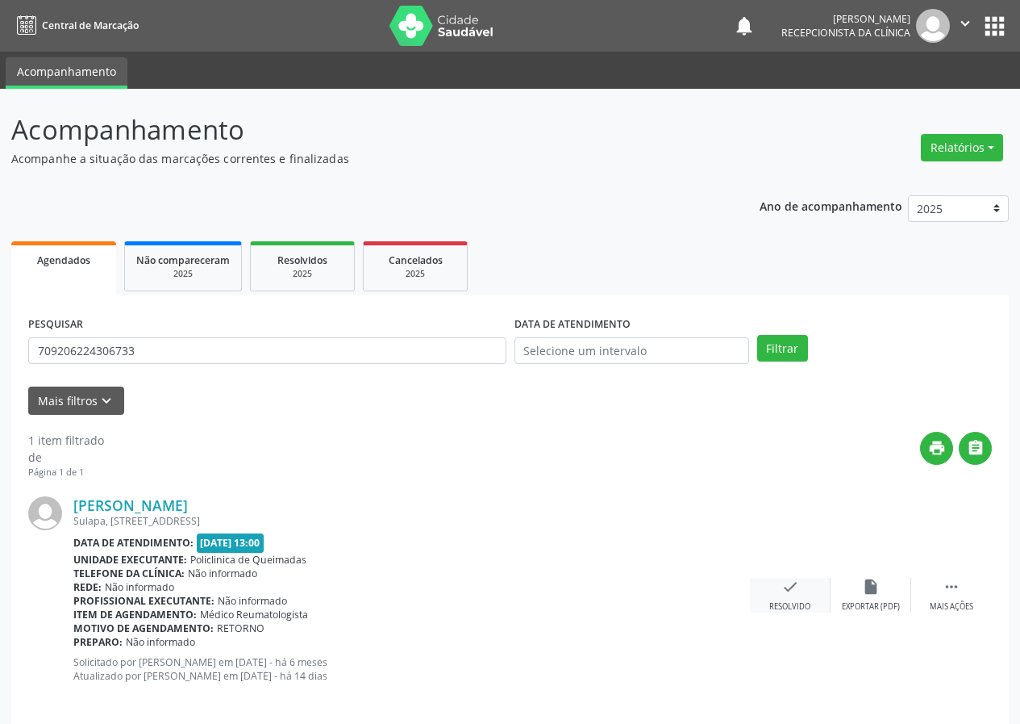
click at [787, 588] on icon "check" at bounding box center [791, 587] width 18 height 18
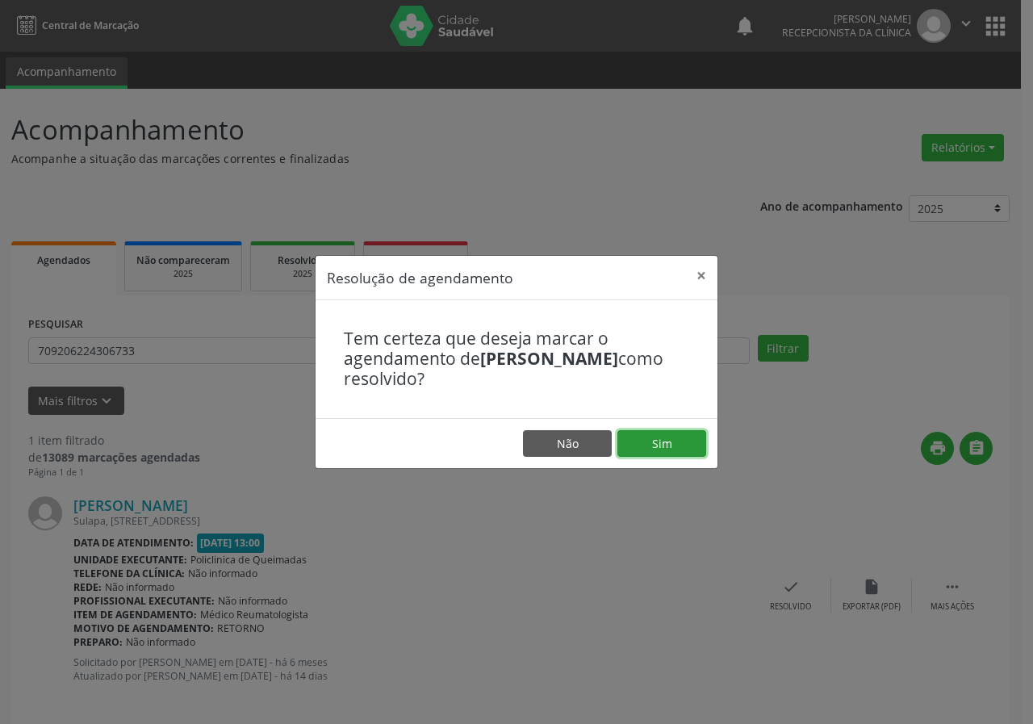
click at [645, 446] on button "Sim" at bounding box center [661, 443] width 89 height 27
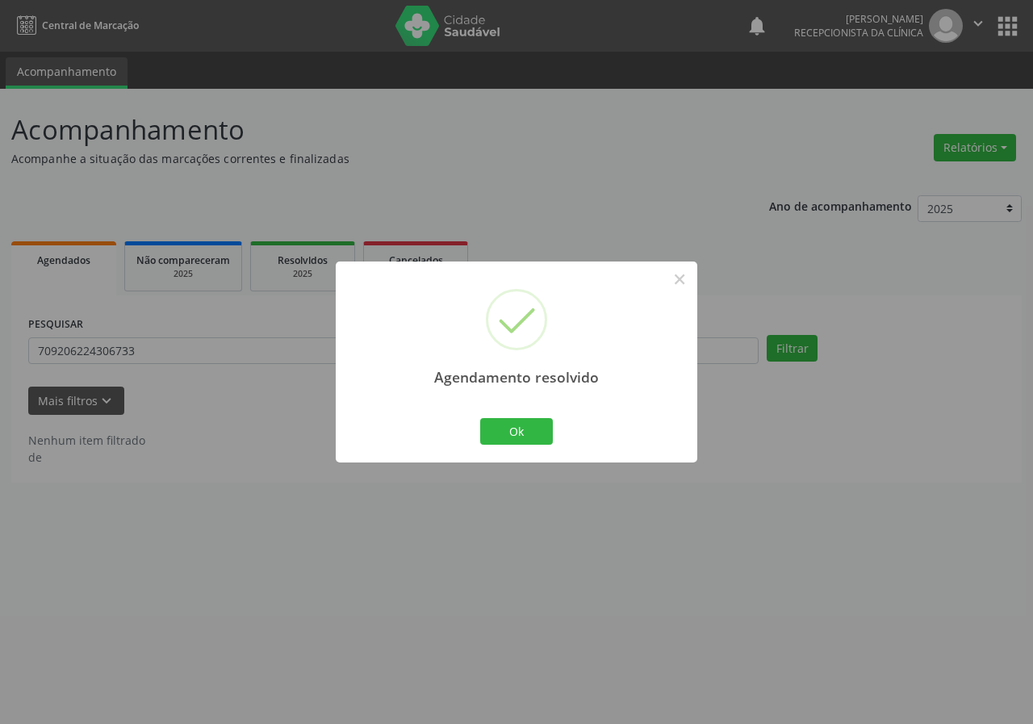
click at [506, 416] on div "Ok Cancel" at bounding box center [517, 431] width 80 height 34
click at [510, 421] on button "Ok" at bounding box center [516, 431] width 73 height 27
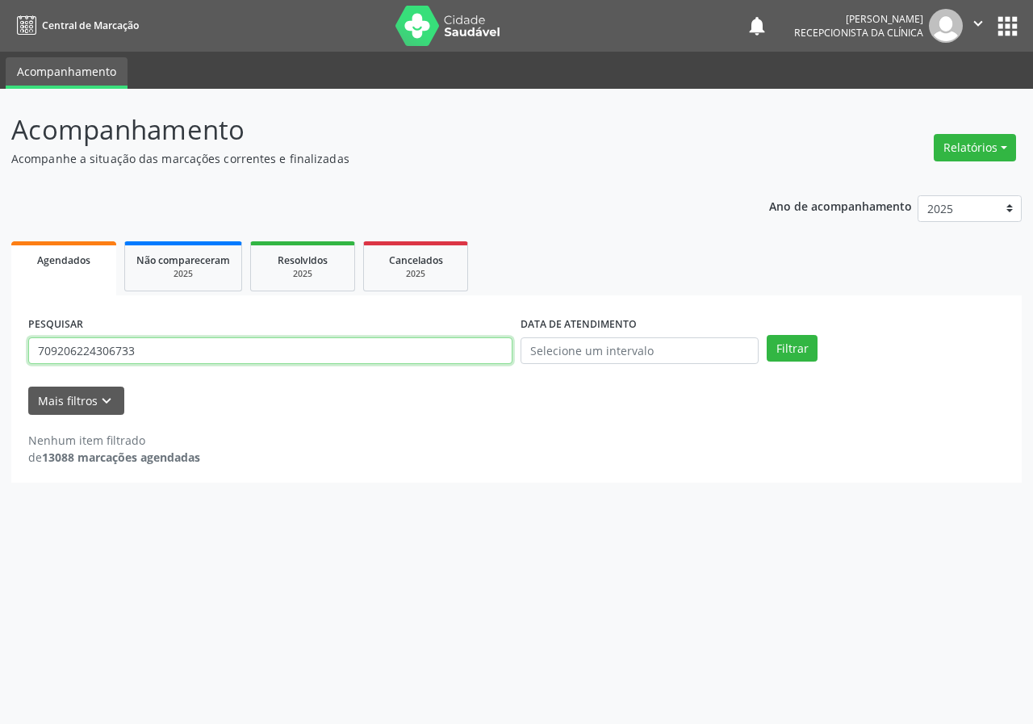
click at [377, 353] on input "709206224306733" at bounding box center [270, 350] width 484 height 27
